Goal: Obtain resource: Obtain resource

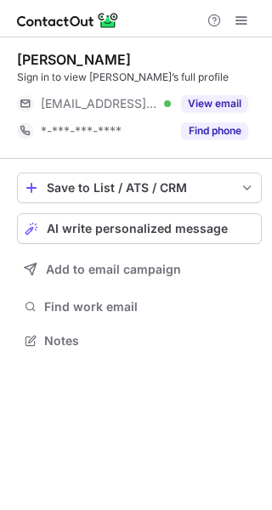
scroll to position [329, 272]
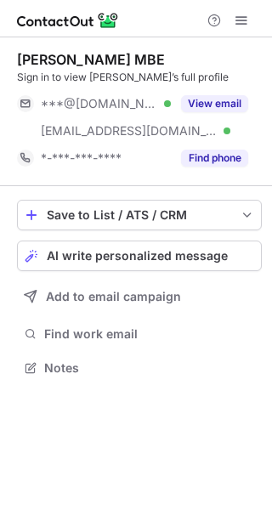
scroll to position [356, 272]
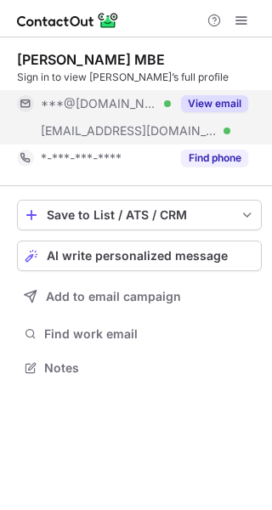
click at [213, 100] on button "View email" at bounding box center [214, 103] width 67 height 17
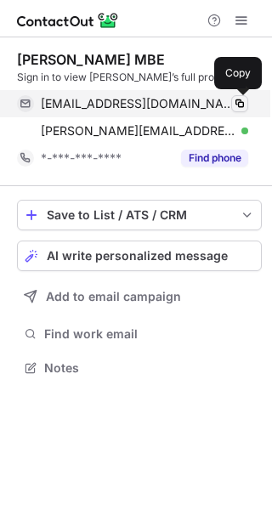
click at [235, 105] on span at bounding box center [240, 104] width 14 height 14
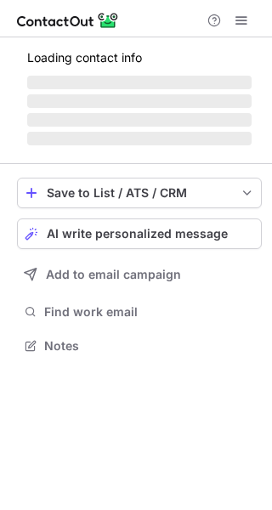
scroll to position [356, 272]
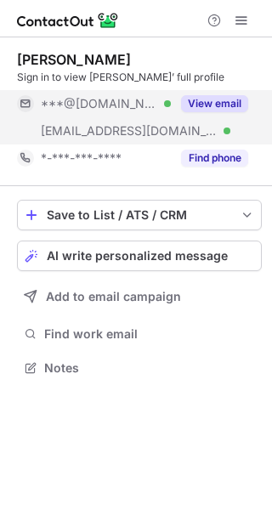
scroll to position [356, 272]
click at [223, 106] on button "View email" at bounding box center [214, 103] width 67 height 17
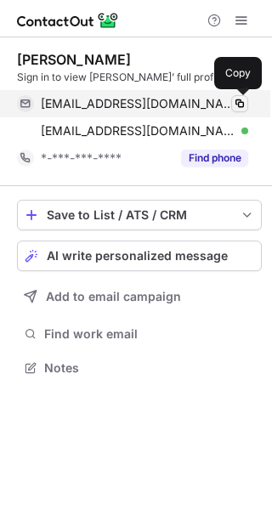
click at [243, 106] on span at bounding box center [240, 104] width 14 height 14
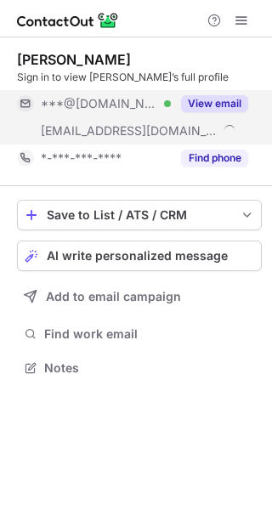
scroll to position [356, 272]
click at [231, 101] on button "View email" at bounding box center [214, 103] width 67 height 17
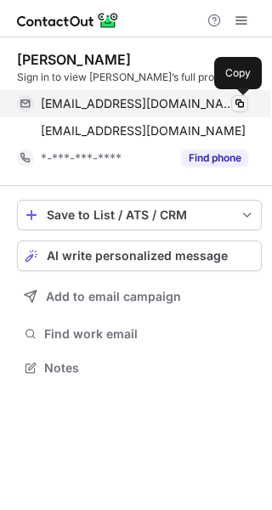
click at [243, 101] on span at bounding box center [240, 104] width 14 height 14
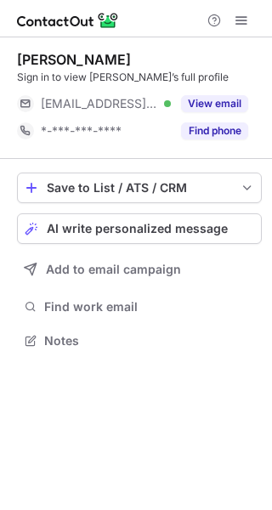
scroll to position [329, 272]
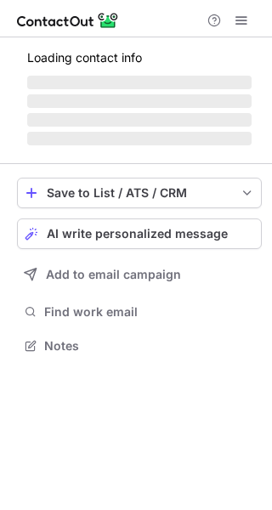
scroll to position [383, 272]
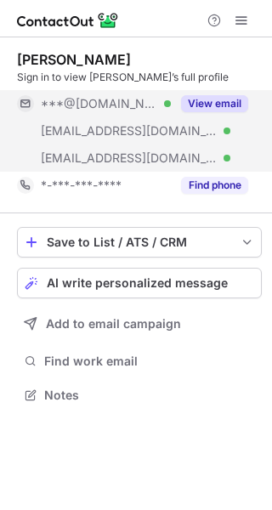
click at [219, 99] on button "View email" at bounding box center [214, 103] width 67 height 17
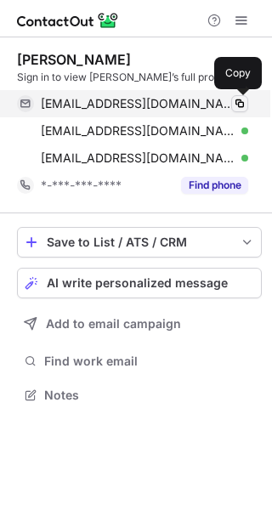
click at [238, 107] on span at bounding box center [240, 104] width 14 height 14
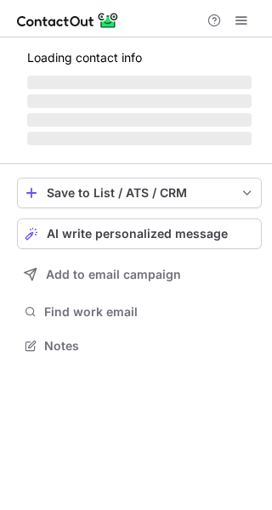
scroll to position [329, 272]
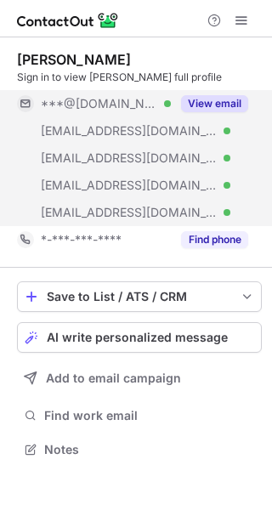
click at [244, 93] on div "View email" at bounding box center [209, 103] width 77 height 27
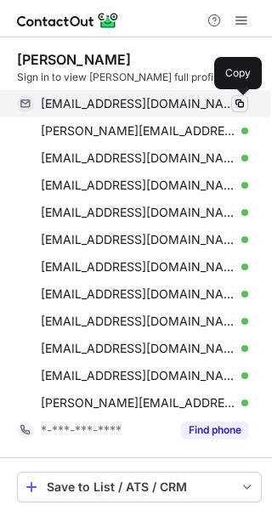
scroll to position [628, 260]
click at [243, 109] on span at bounding box center [240, 104] width 14 height 14
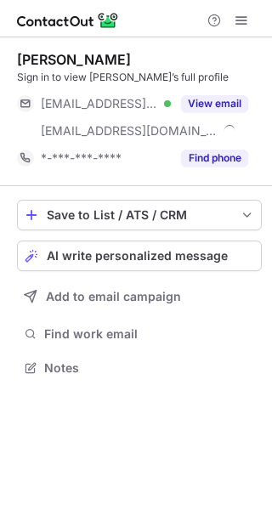
scroll to position [356, 272]
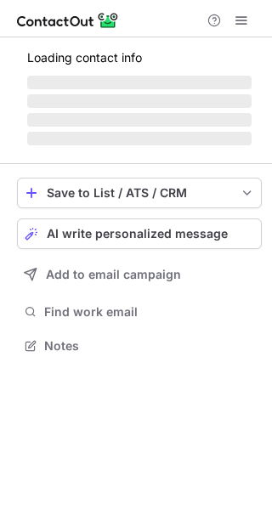
scroll to position [329, 272]
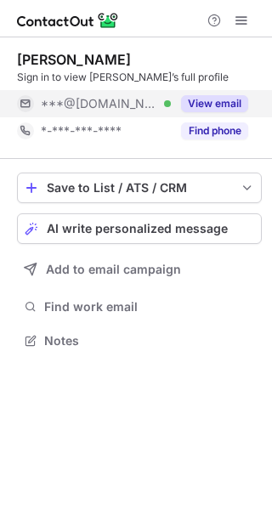
click at [214, 99] on button "View email" at bounding box center [214, 103] width 67 height 17
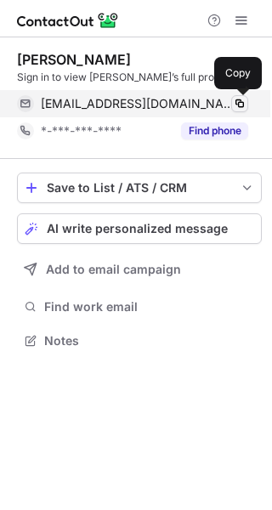
click at [238, 103] on span at bounding box center [240, 104] width 14 height 14
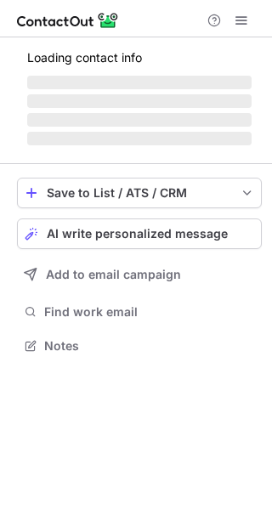
scroll to position [356, 272]
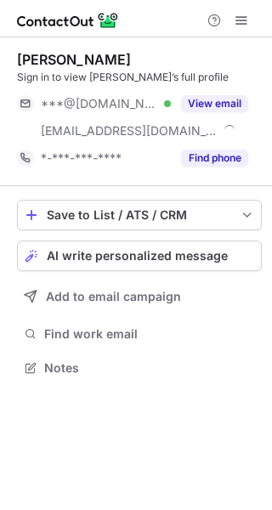
click at [221, 103] on button "View email" at bounding box center [214, 103] width 67 height 17
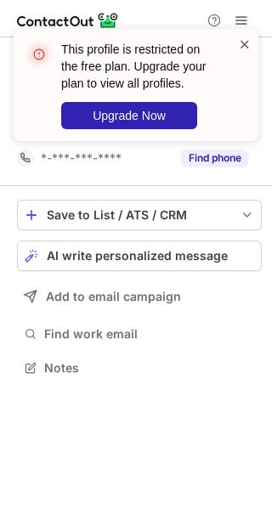
click at [245, 42] on span at bounding box center [245, 44] width 14 height 17
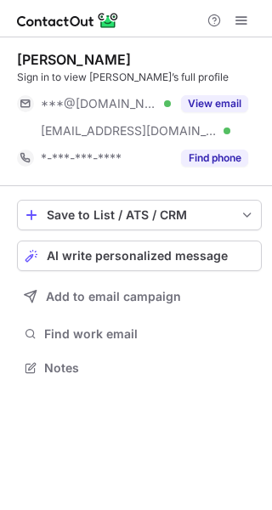
click at [239, 21] on div "This profile is restricted on the free plan. Upgrade your plan to view all prof…" at bounding box center [136, 92] width 272 height 160
click at [241, 20] on span at bounding box center [242, 21] width 14 height 14
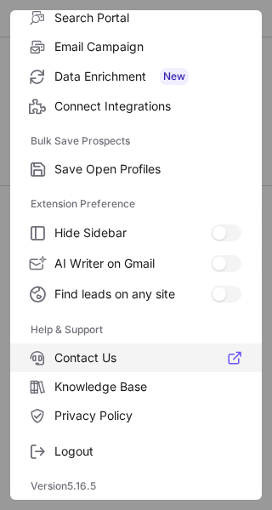
scroll to position [0, 0]
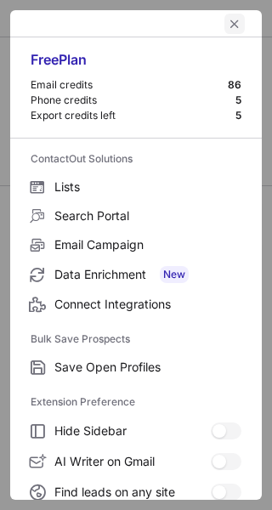
click at [228, 20] on span "left-button" at bounding box center [235, 24] width 14 height 14
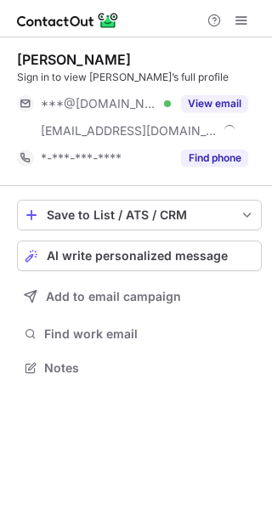
scroll to position [356, 272]
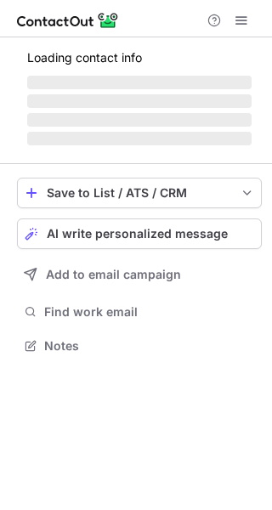
scroll to position [329, 272]
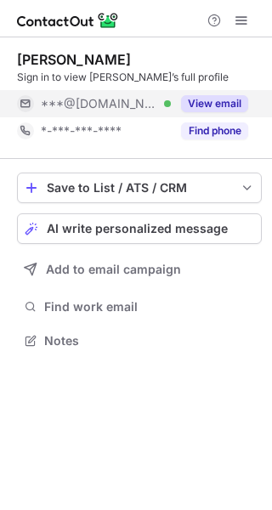
click at [222, 93] on div "View email" at bounding box center [209, 103] width 77 height 27
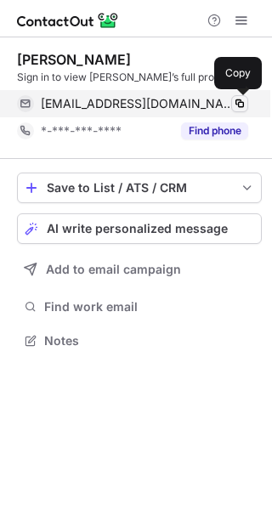
click at [242, 102] on span at bounding box center [240, 104] width 14 height 14
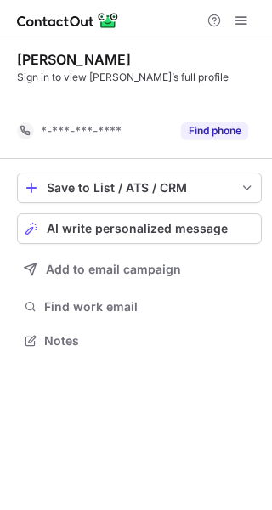
scroll to position [302, 272]
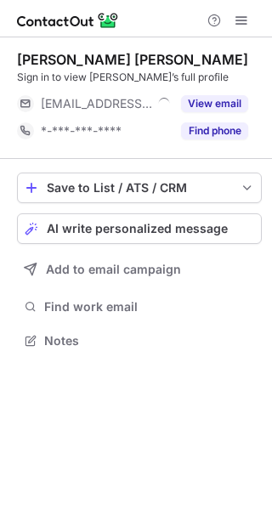
scroll to position [329, 272]
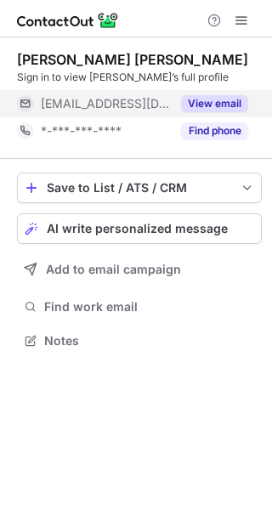
click at [216, 107] on button "View email" at bounding box center [214, 103] width 67 height 17
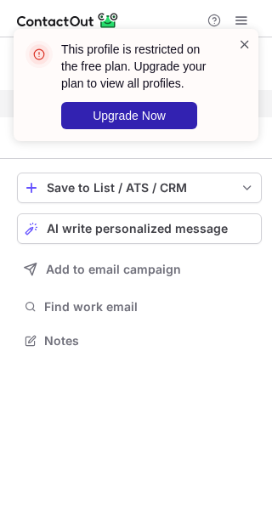
click at [242, 43] on span at bounding box center [245, 44] width 14 height 17
